Goal: Find contact information: Obtain details needed to contact an individual or organization

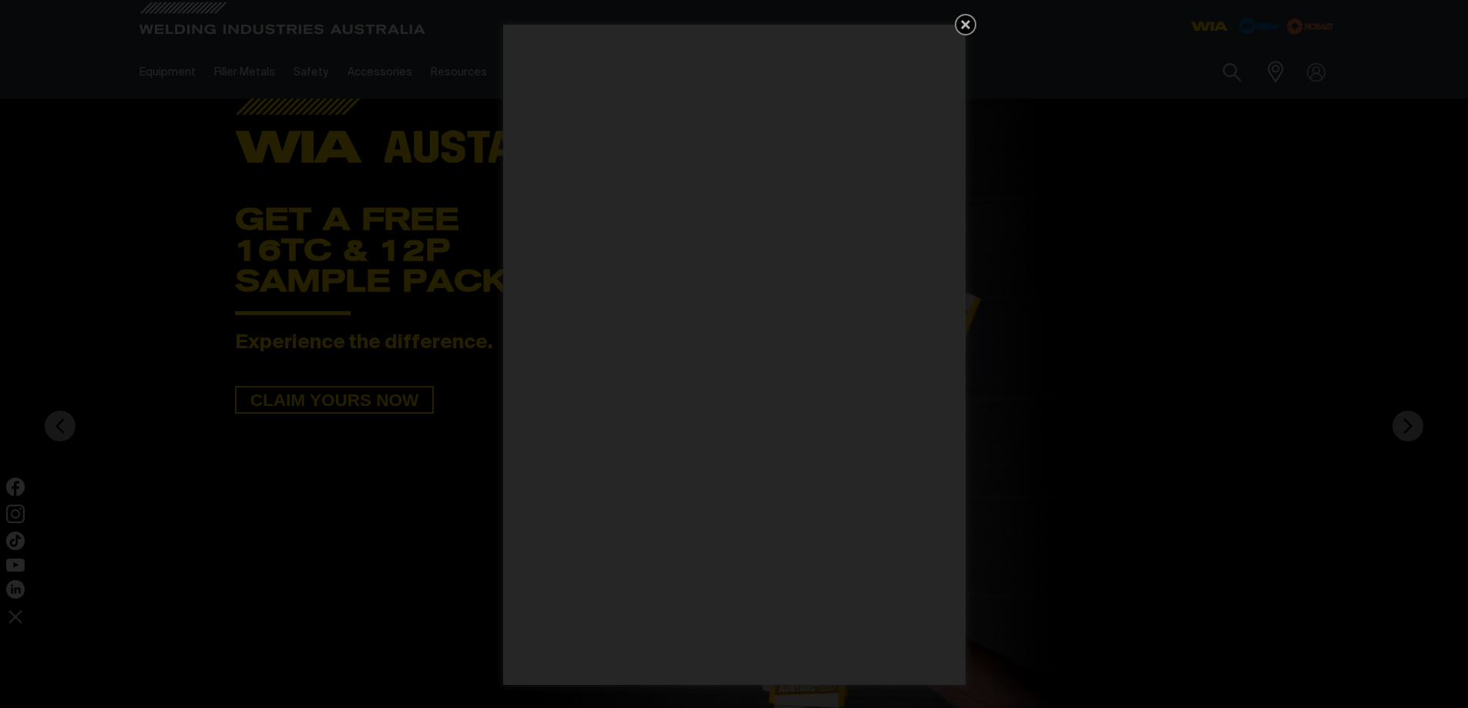
click at [968, 25] on icon "Get 5 WIA Welding Guides Free!" at bounding box center [965, 24] width 18 height 18
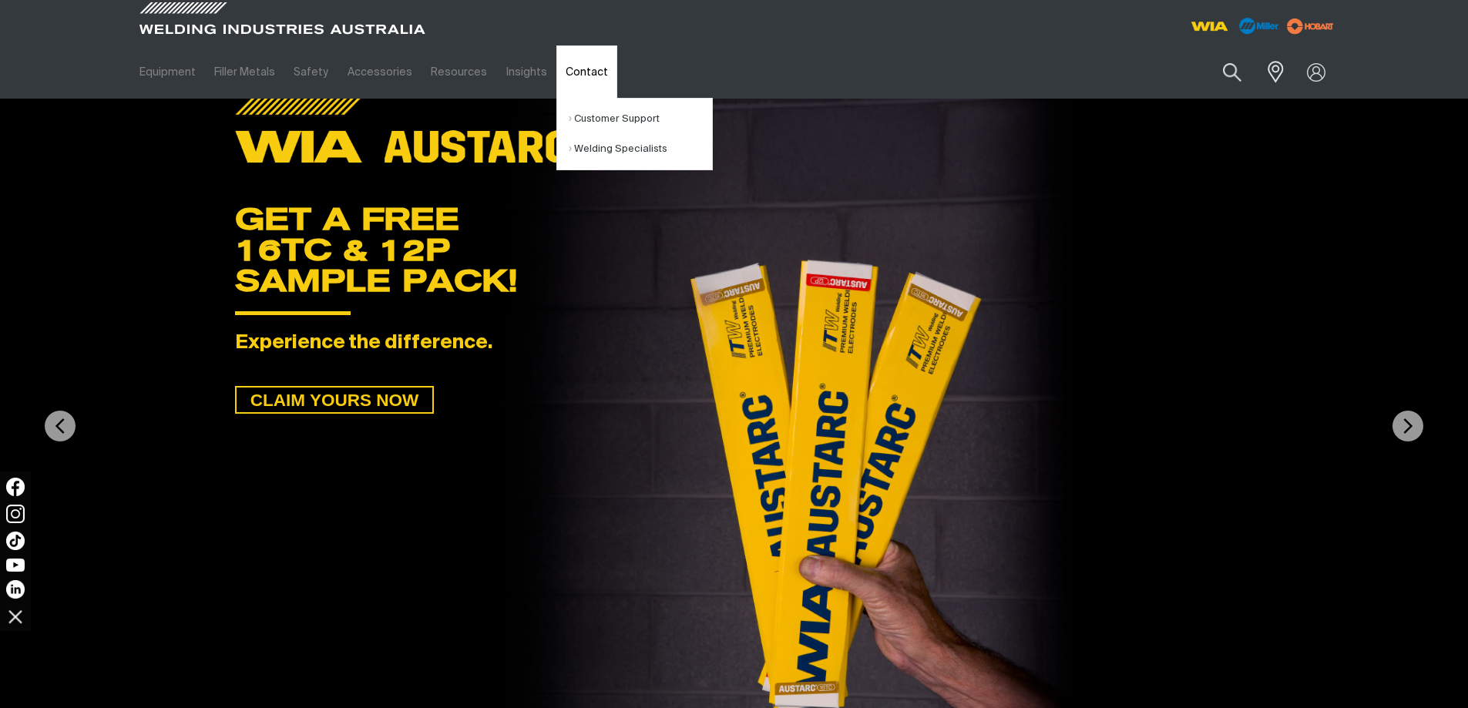
click at [577, 82] on link "Contact" at bounding box center [586, 71] width 61 height 53
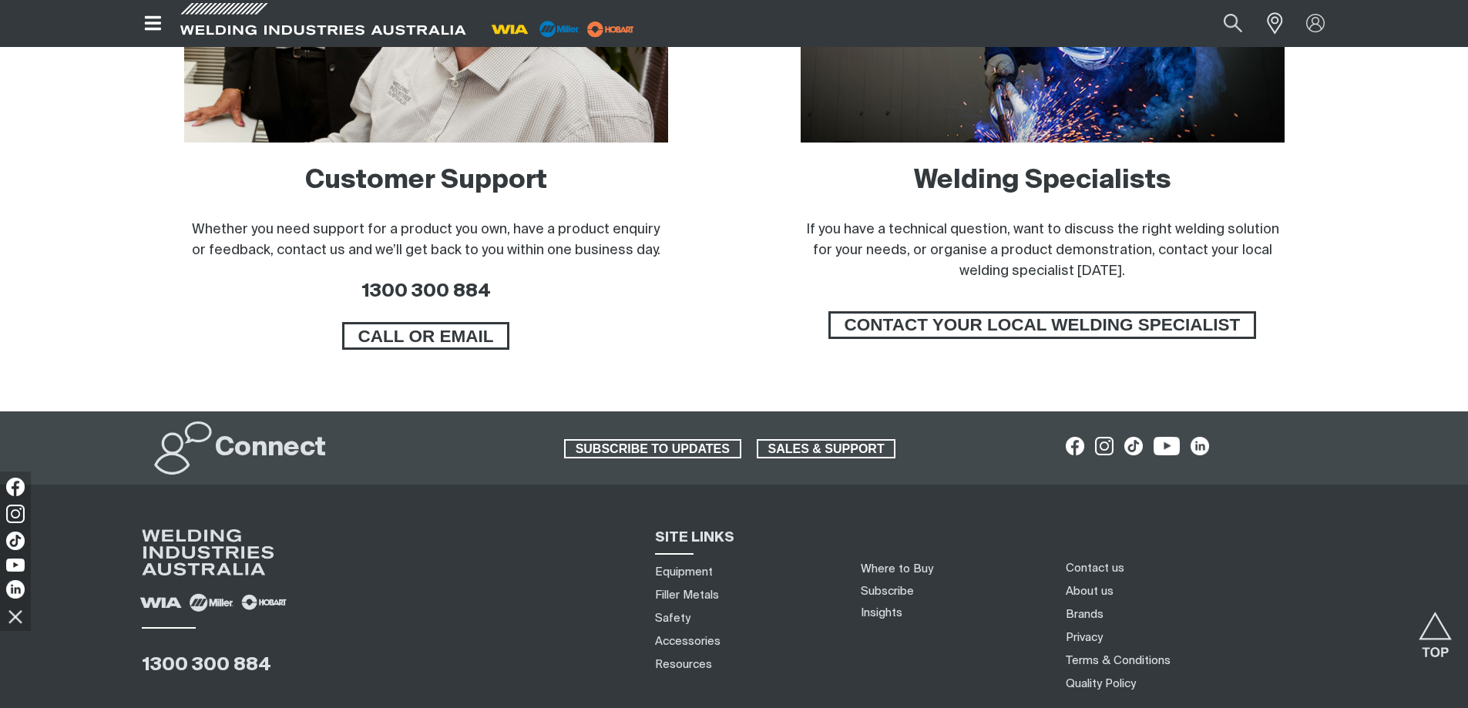
scroll to position [1062, 0]
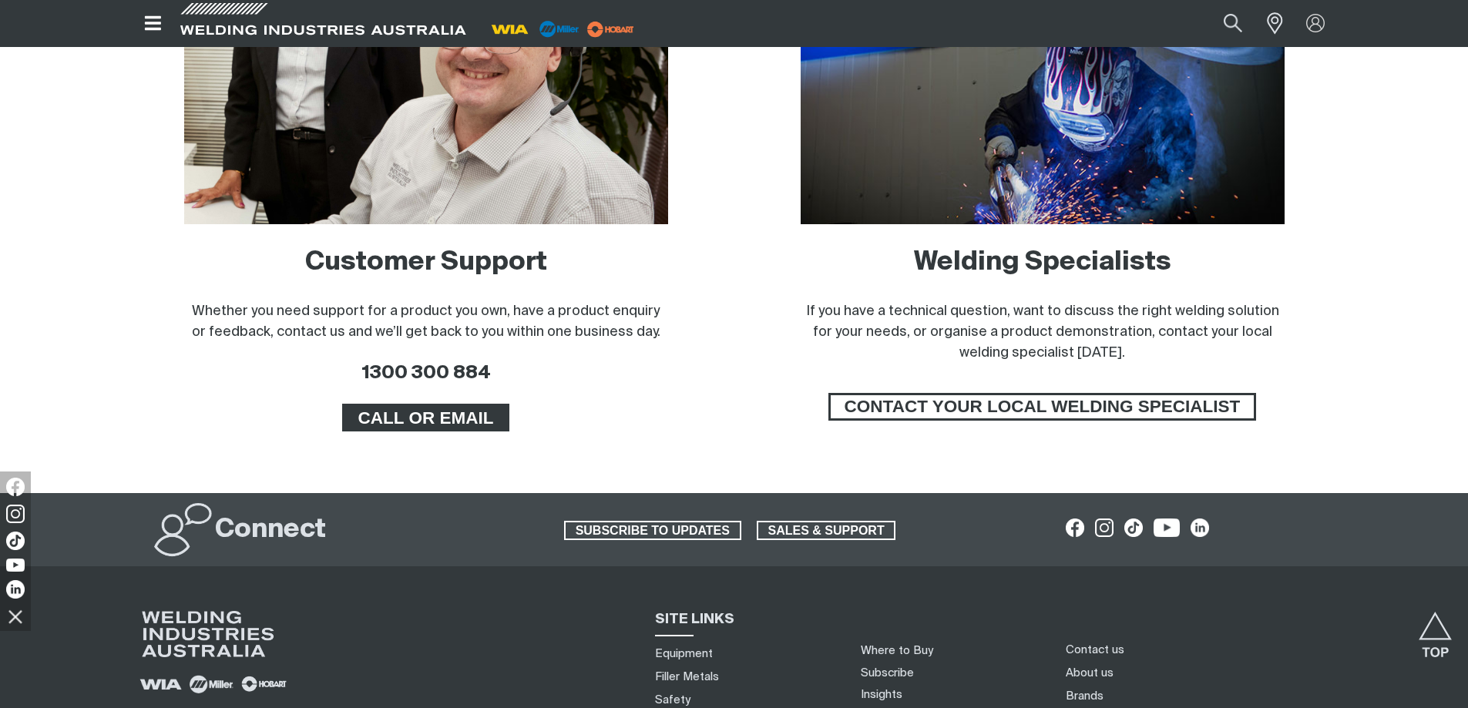
click at [356, 412] on span "CALL OR EMAIL" at bounding box center [425, 418] width 163 height 28
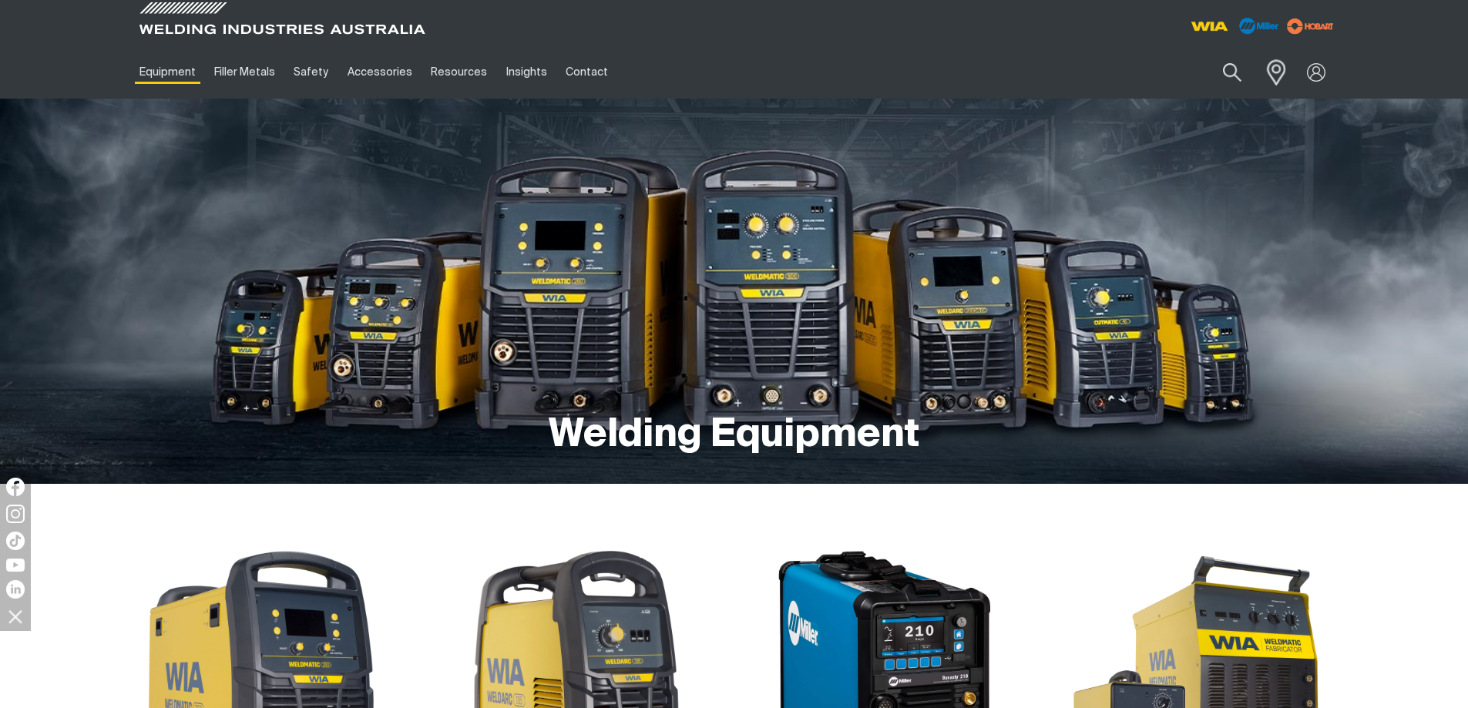
click at [1267, 72] on span at bounding box center [1272, 72] width 34 height 32
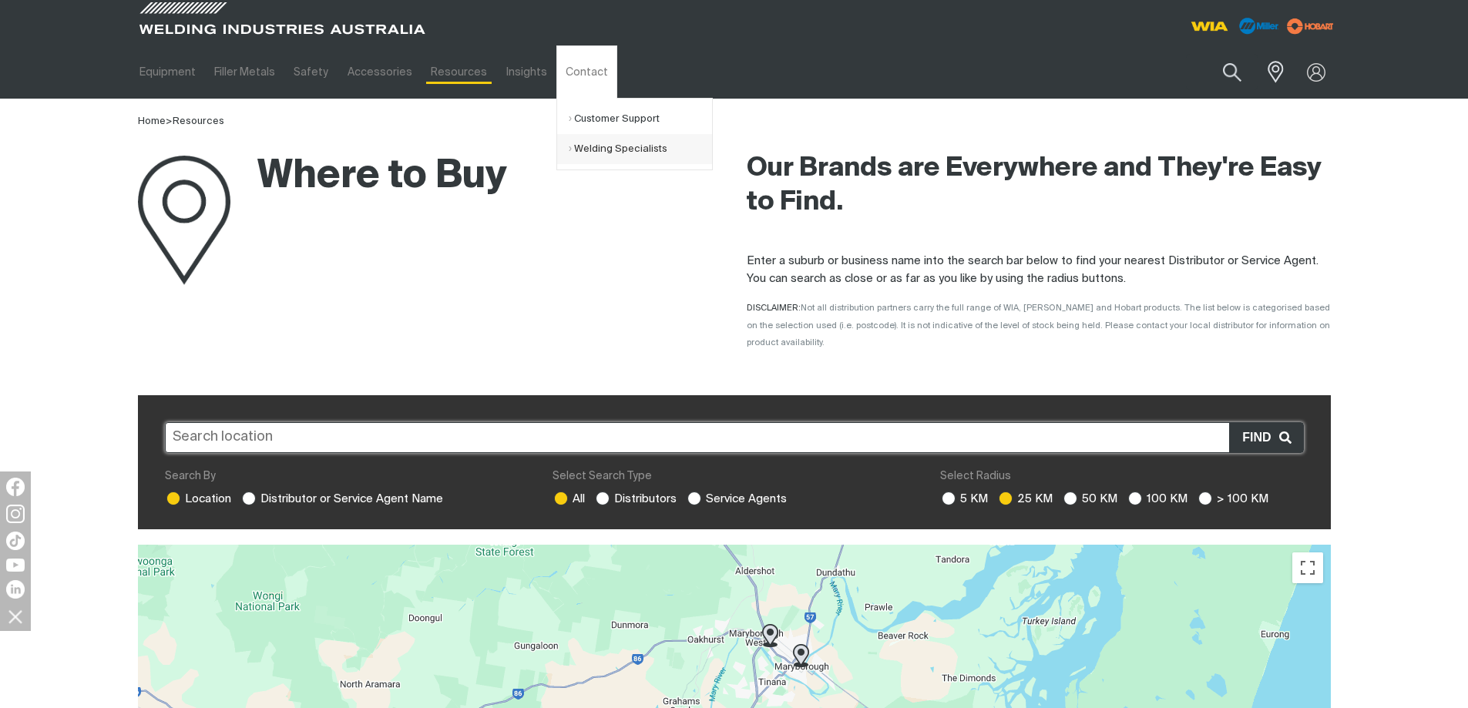
click at [588, 149] on link "Welding Specialists" at bounding box center [640, 149] width 143 height 30
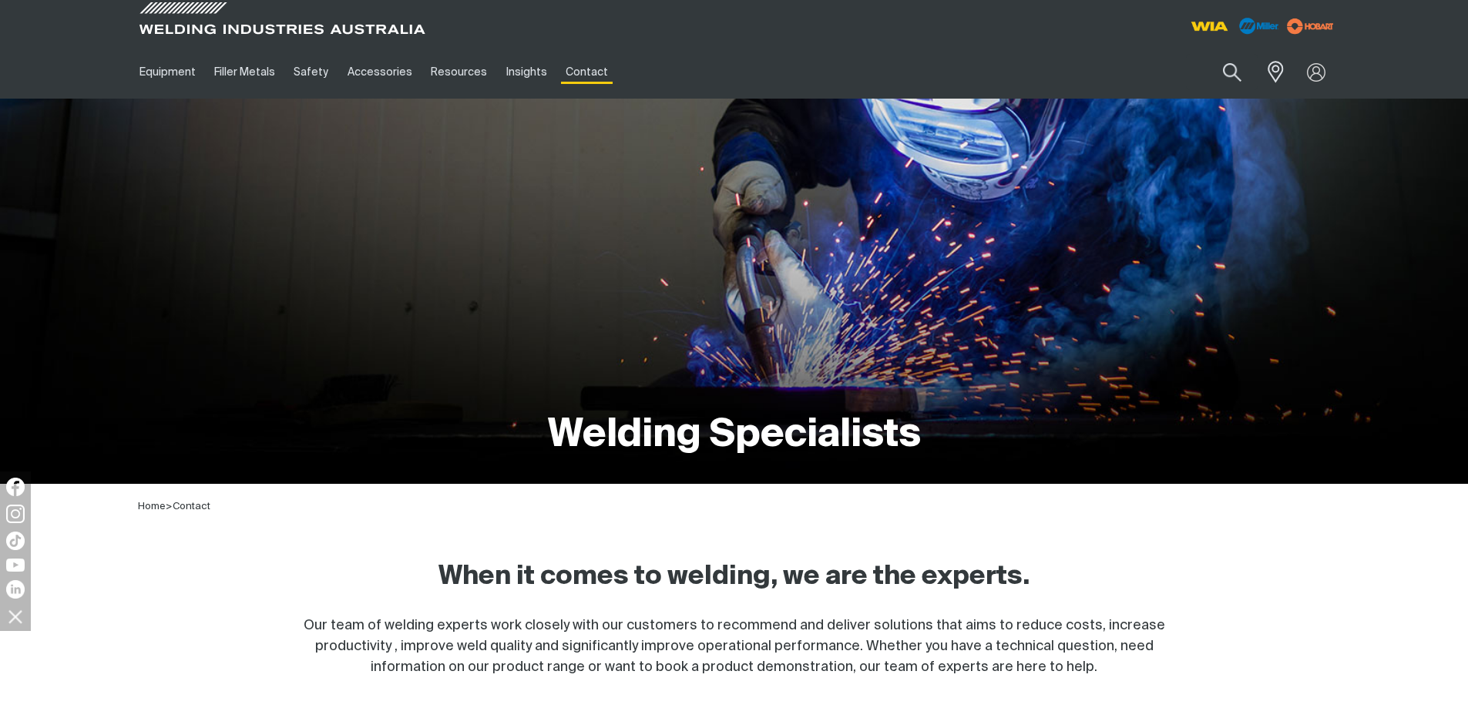
click at [200, 495] on div "Home > Contact" at bounding box center [734, 500] width 1233 height 32
click at [198, 500] on div "Home > Contact" at bounding box center [734, 507] width 1193 height 18
click at [196, 502] on link "Contact" at bounding box center [192, 506] width 38 height 10
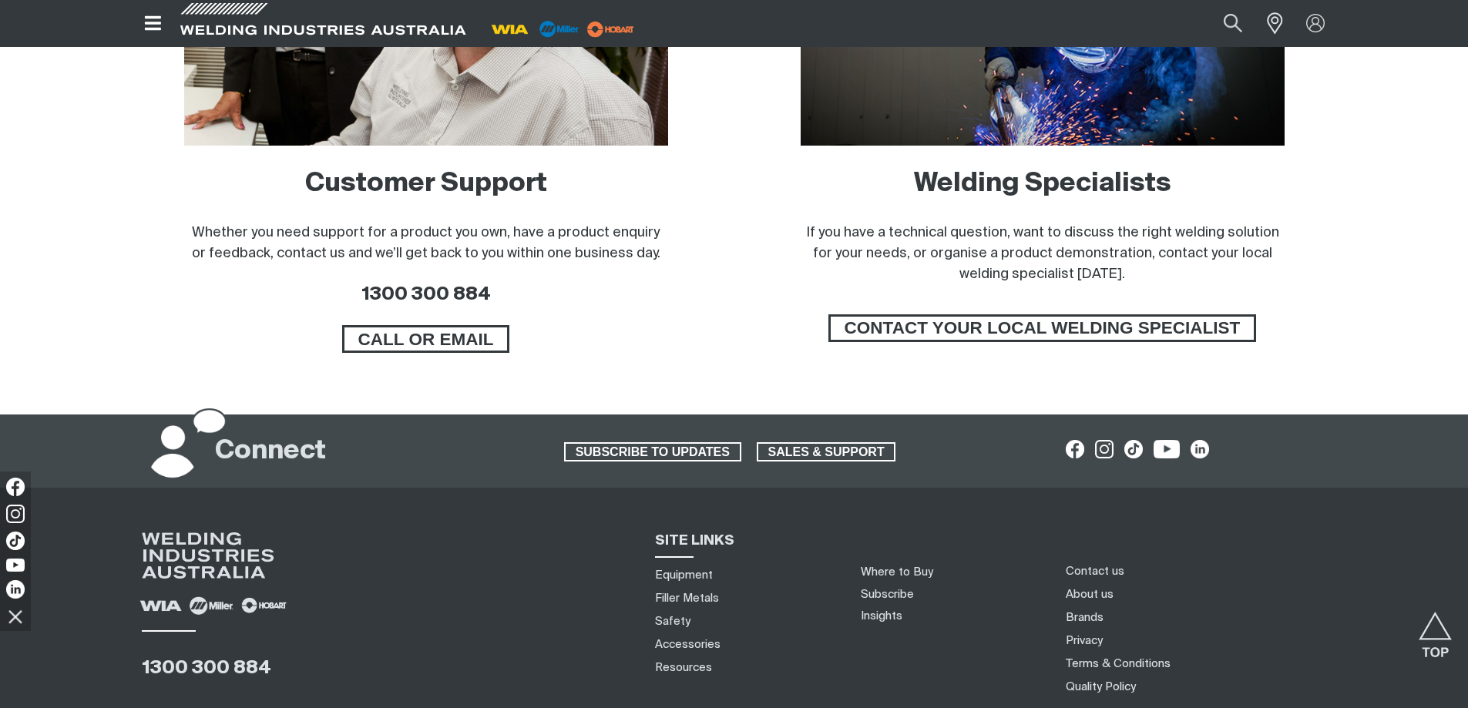
scroll to position [1156, 0]
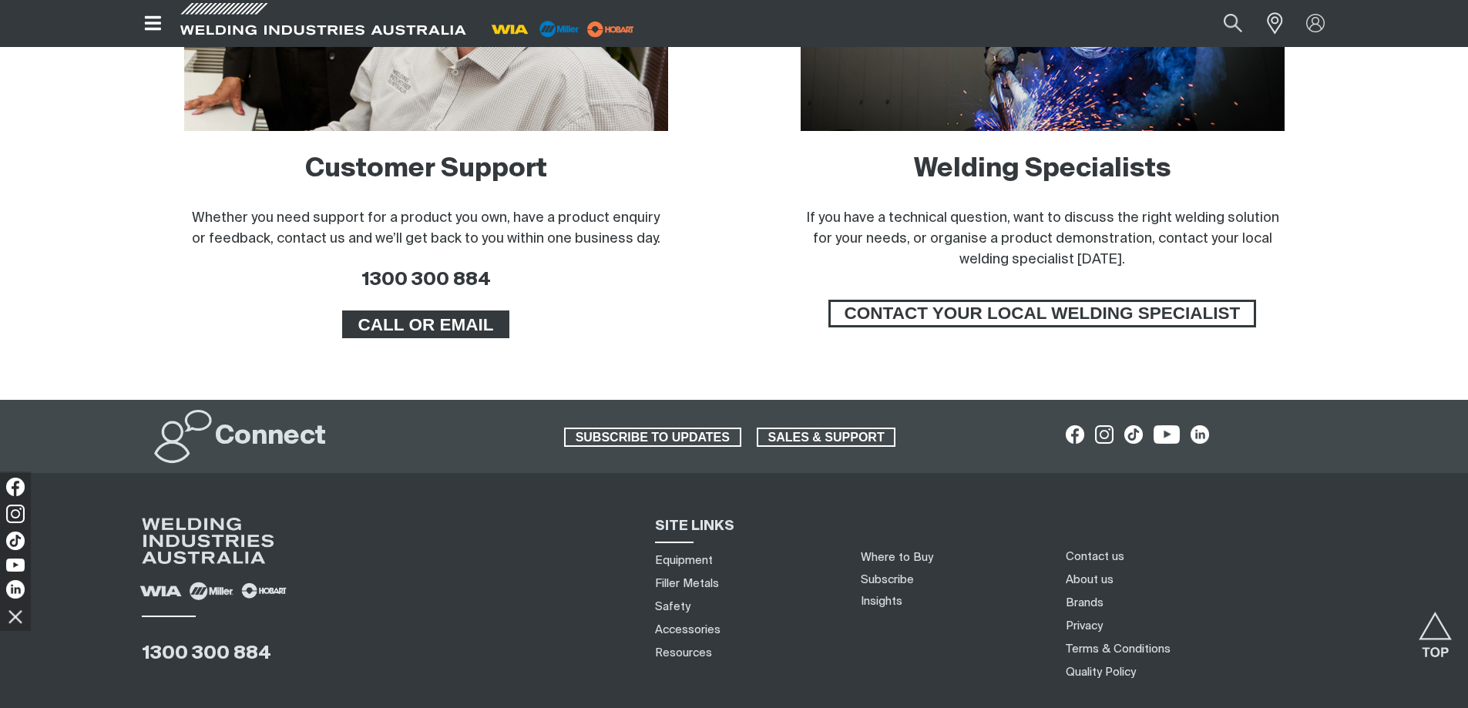
click at [464, 330] on span "CALL OR EMAIL" at bounding box center [425, 324] width 163 height 28
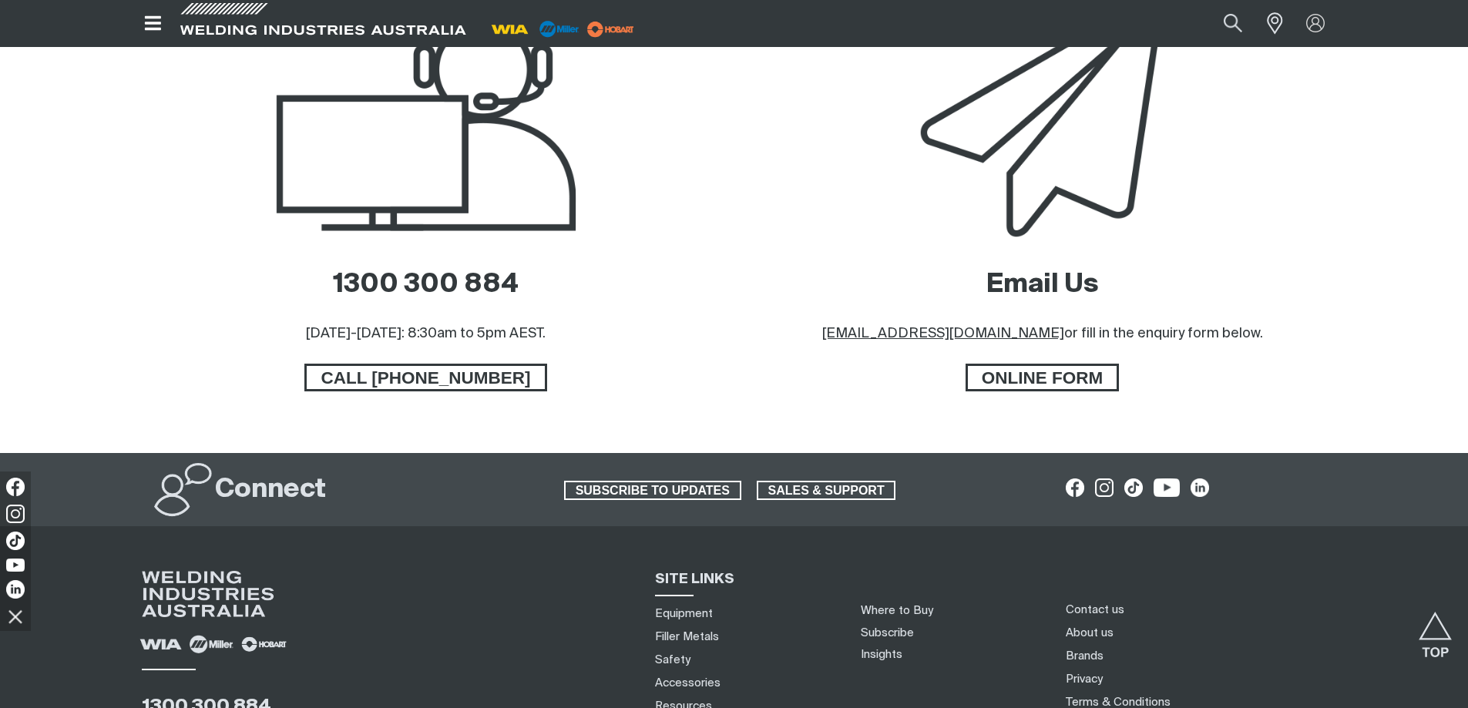
scroll to position [847, 0]
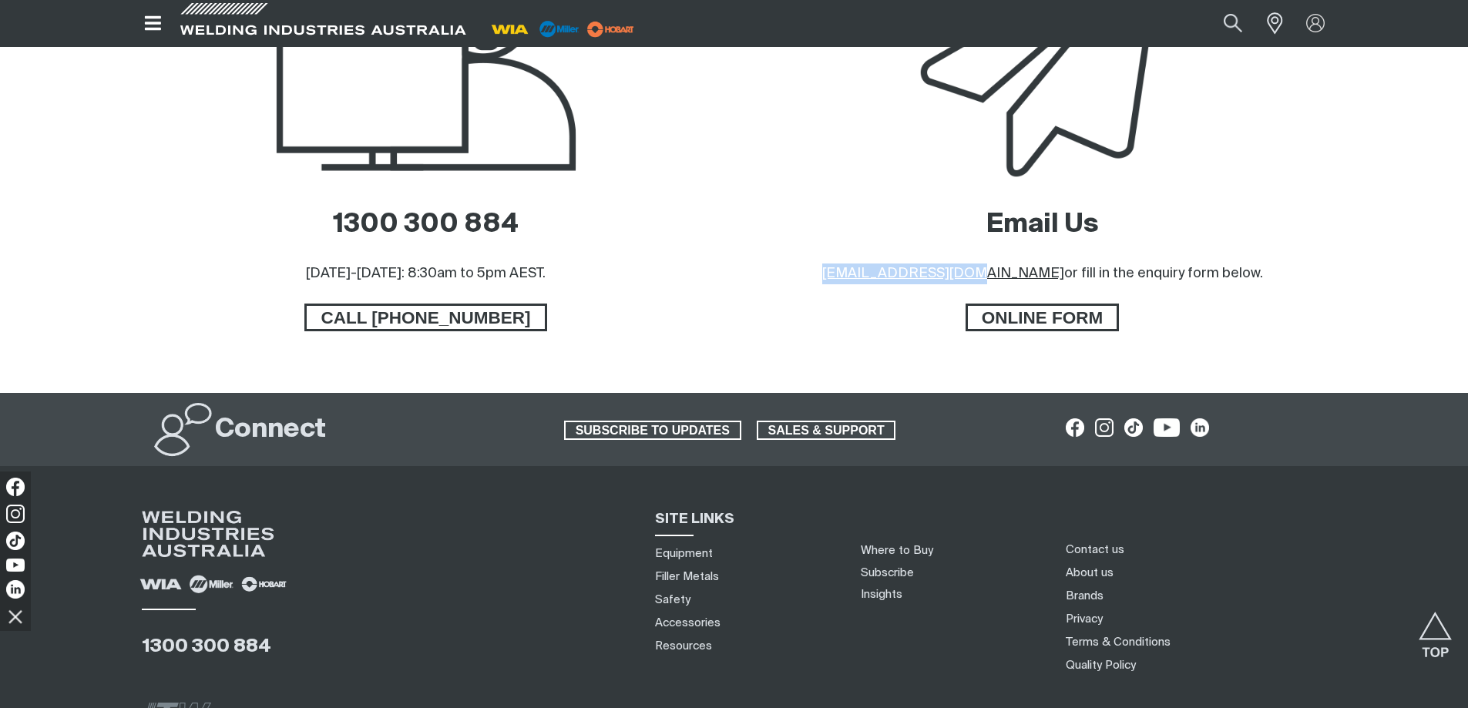
drag, startPoint x: 1007, startPoint y: 273, endPoint x: 805, endPoint y: 255, distance: 202.7
click at [805, 255] on div "Email Us [EMAIL_ADDRESS][DOMAIN_NAME] or fill in the enquiry form below. ONLINE…" at bounding box center [1042, 159] width 592 height 468
drag, startPoint x: 838, startPoint y: 265, endPoint x: 854, endPoint y: 264, distance: 15.4
click at [854, 264] on div "Email Us [EMAIL_ADDRESS][DOMAIN_NAME] or fill in the enquiry form below. ONLINE…" at bounding box center [1042, 159] width 592 height 468
click at [787, 279] on div "Email Us [EMAIL_ADDRESS][DOMAIN_NAME] or fill in the enquiry form below. ONLINE…" at bounding box center [1042, 159] width 592 height 468
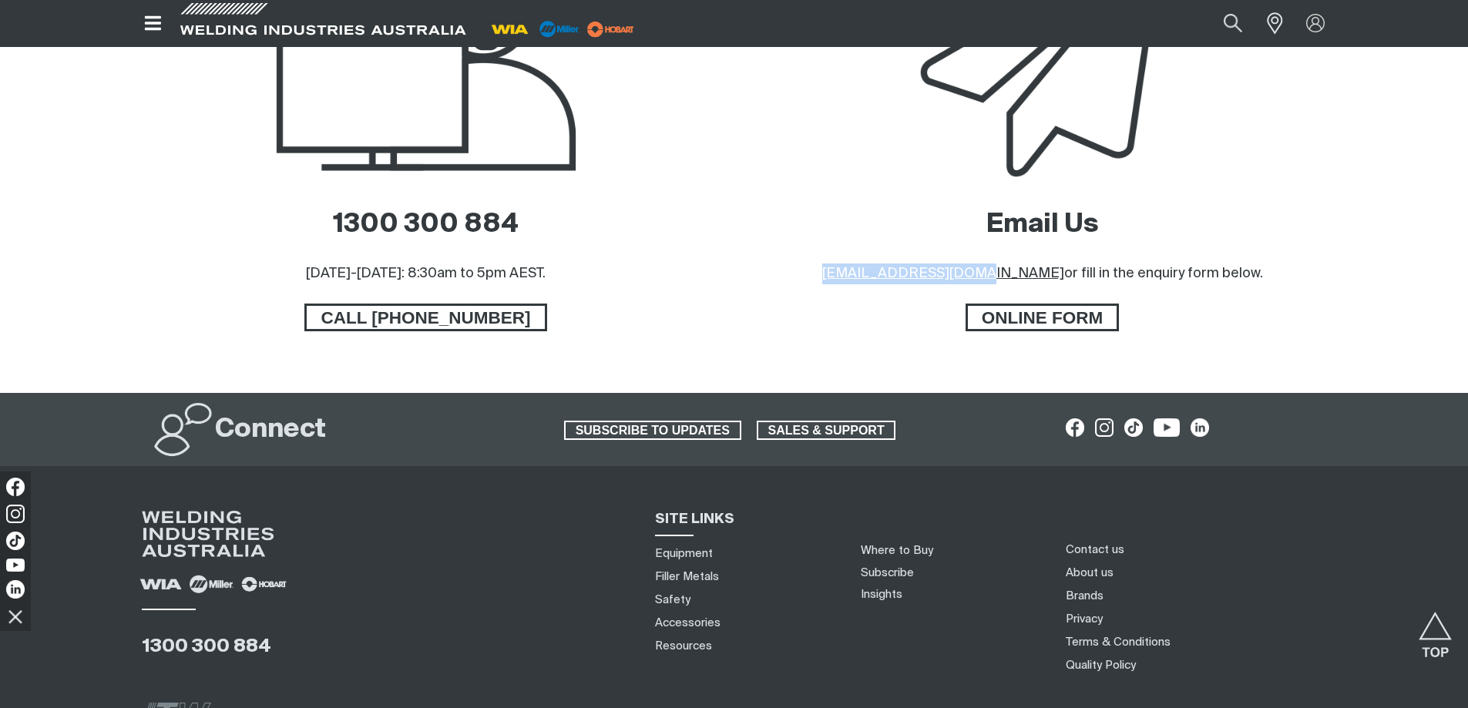
drag, startPoint x: 854, startPoint y: 269, endPoint x: 1014, endPoint y: 277, distance: 159.7
click at [1014, 277] on div "Email Us [EMAIL_ADDRESS][DOMAIN_NAME] or fill in the enquiry form below. ONLINE…" at bounding box center [1042, 159] width 592 height 468
copy u "[EMAIL_ADDRESS][DOMAIN_NAME]"
